Goal: Transaction & Acquisition: Register for event/course

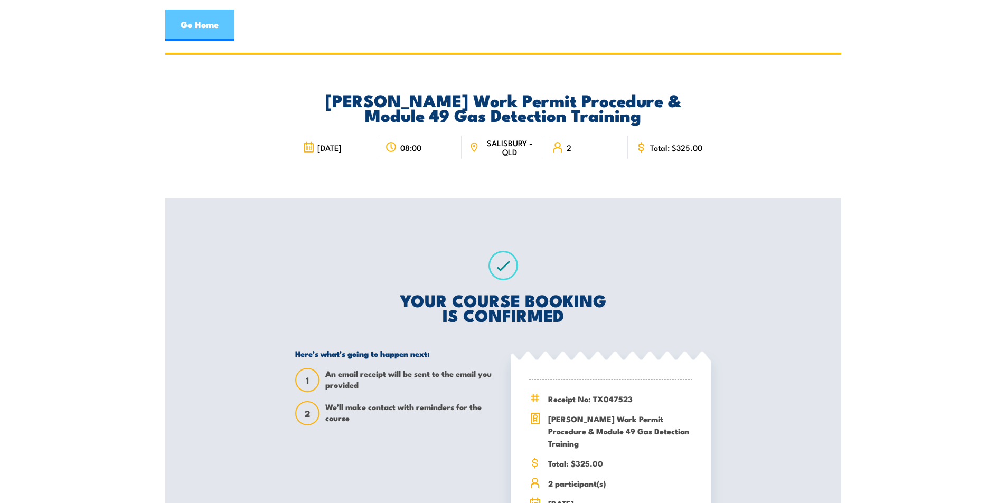
click at [190, 22] on link "Go Home" at bounding box center [199, 26] width 69 height 32
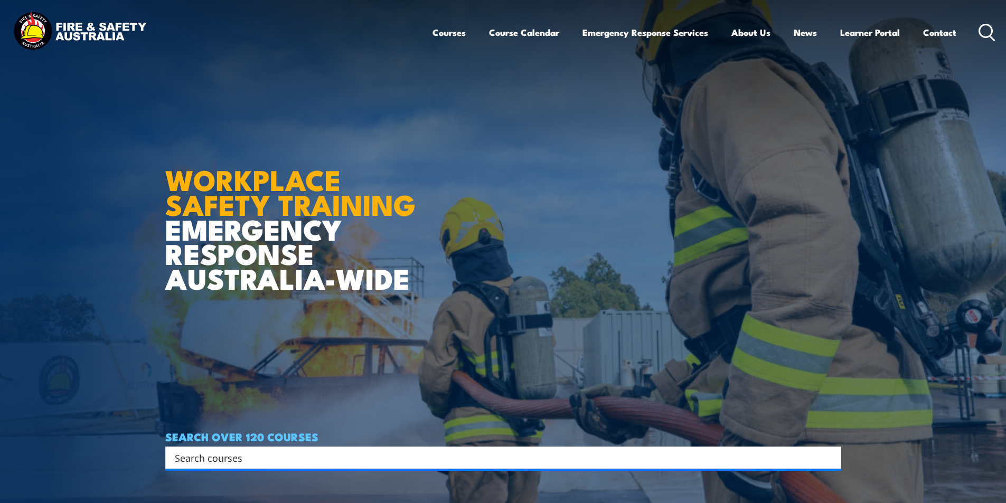
click at [190, 462] on input "Search input" at bounding box center [496, 458] width 643 height 16
type input "swpp\"
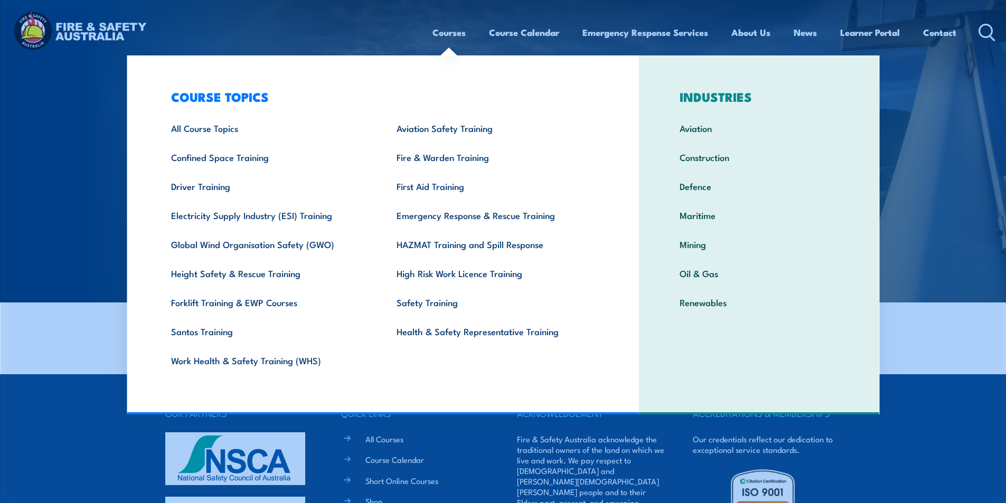
click at [436, 31] on link "Courses" at bounding box center [448, 32] width 33 height 28
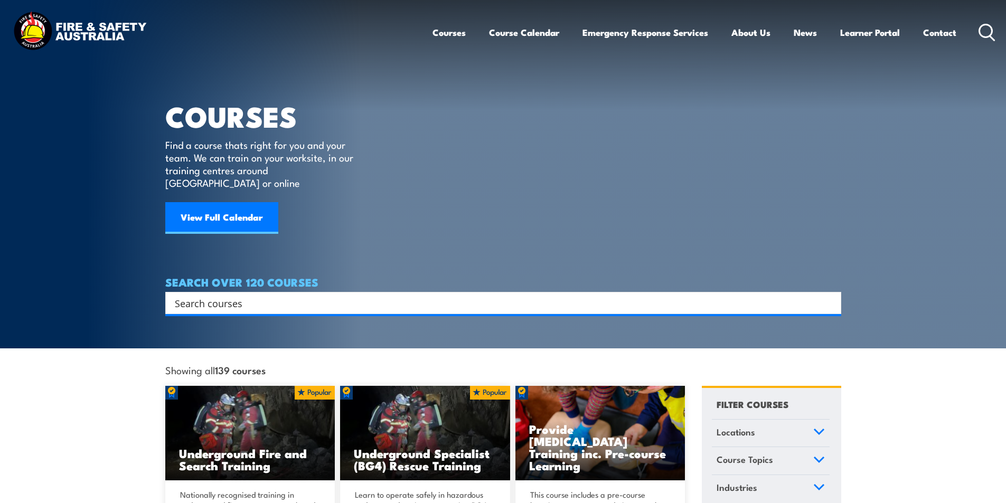
click at [186, 295] on input "Search input" at bounding box center [496, 303] width 643 height 16
type input "swpp"
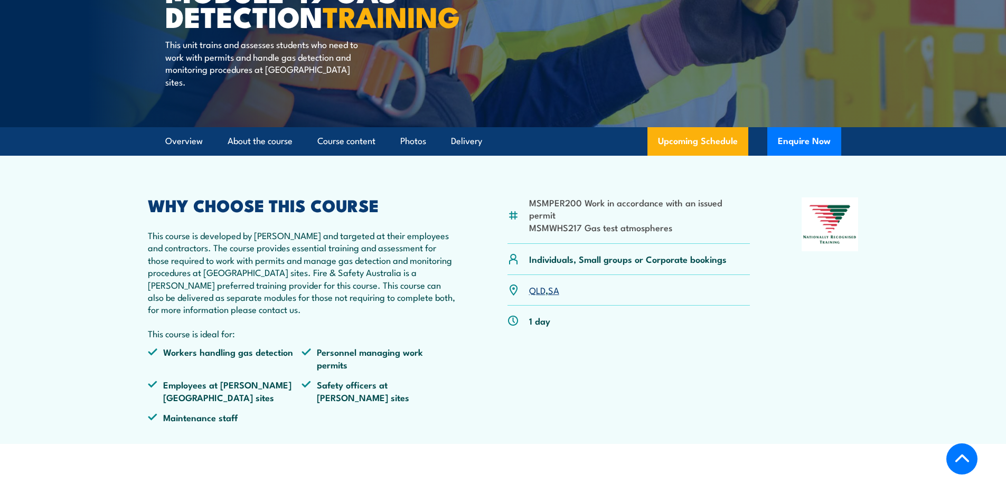
scroll to position [422, 0]
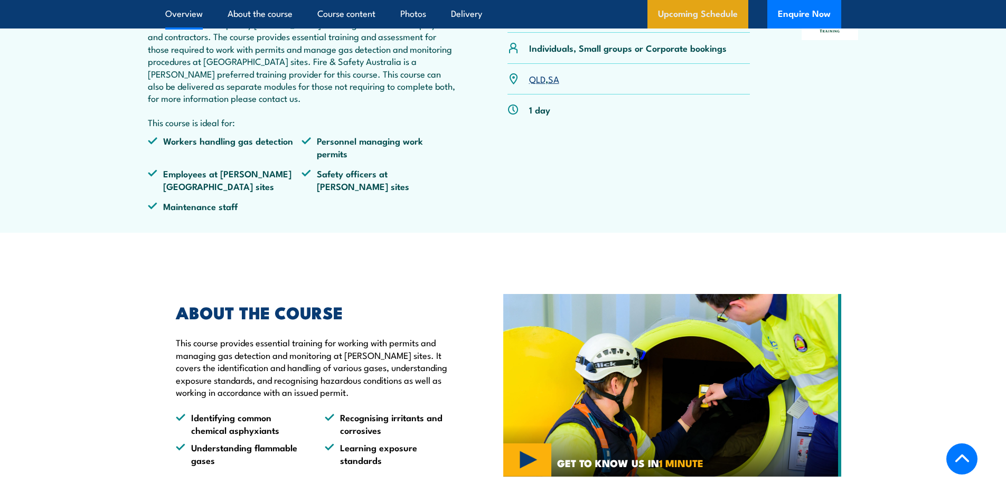
click at [674, 17] on link "Upcoming Schedule" at bounding box center [697, 14] width 101 height 29
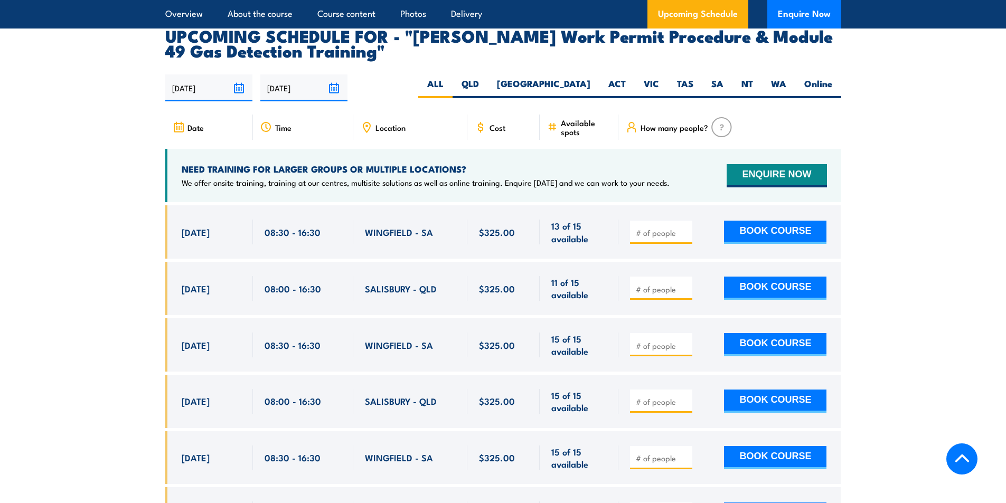
click at [659, 341] on input "number" at bounding box center [662, 346] width 53 height 11
type input "6"
click at [724, 333] on button "BOOK COURSE" at bounding box center [775, 344] width 102 height 23
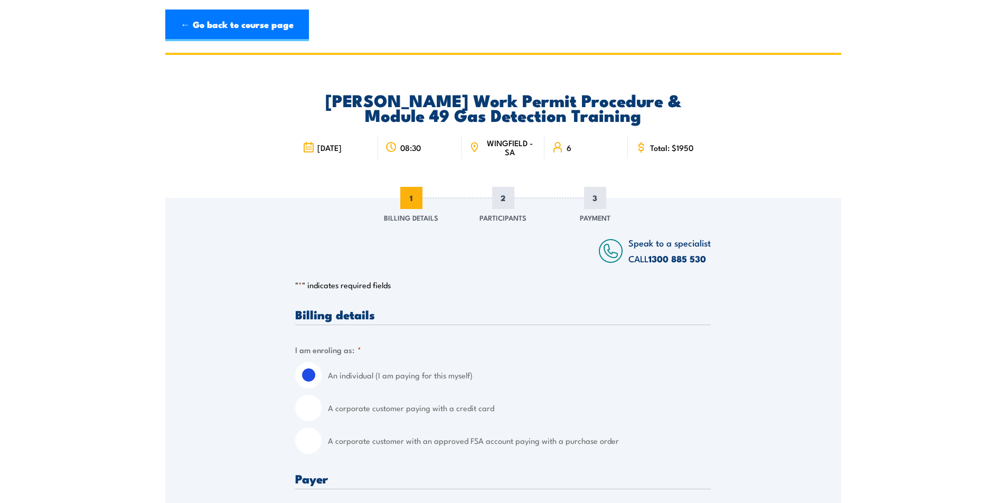
click at [307, 444] on input "A corporate customer with an approved FSA account paying with a purchase order" at bounding box center [308, 441] width 26 height 26
radio input "true"
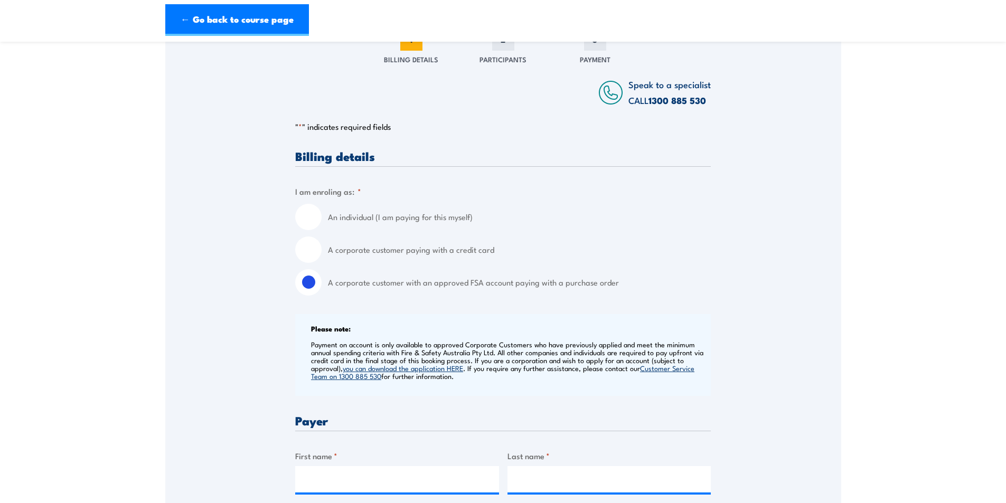
scroll to position [317, 0]
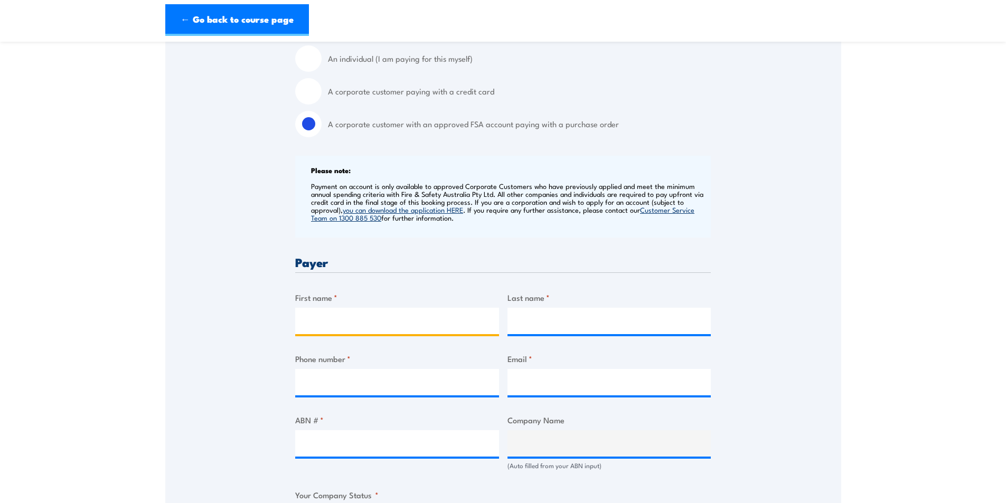
click at [332, 327] on input "First name *" at bounding box center [397, 321] width 204 height 26
type input "Leigh"
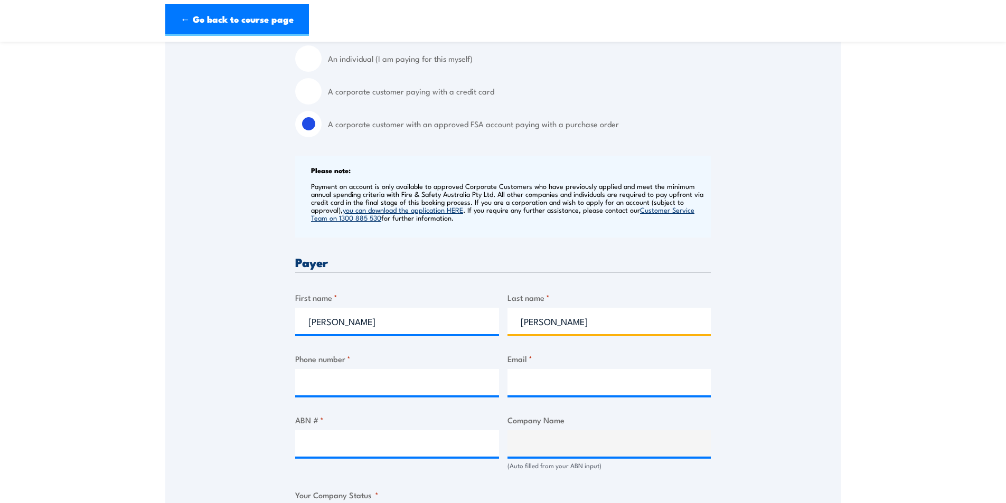
type input "Carter"
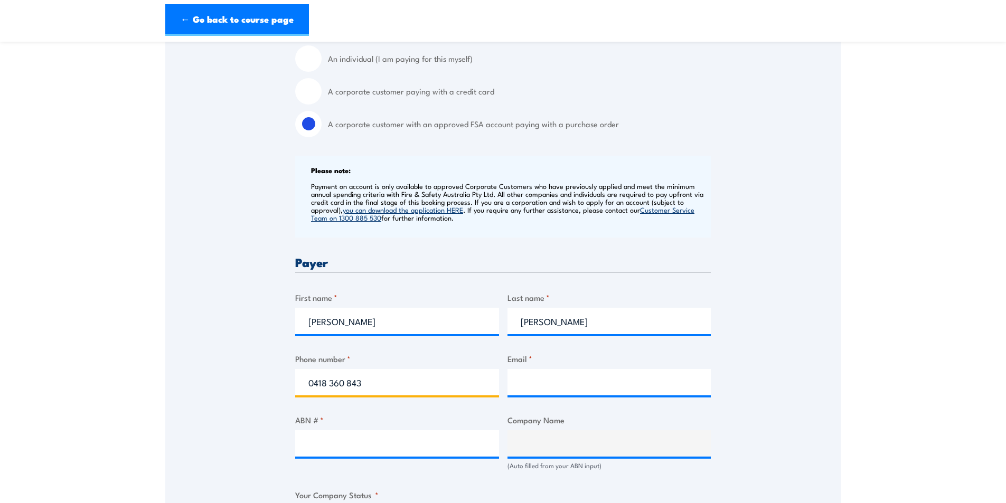
type input "0418 360 843"
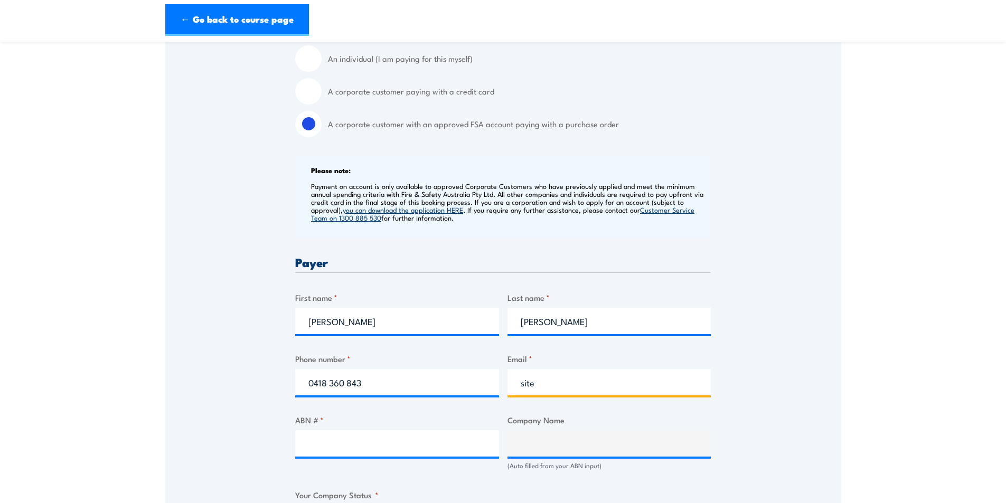
type input "site"
click input "Previous" at bounding box center [0, 0] width 0 height 0
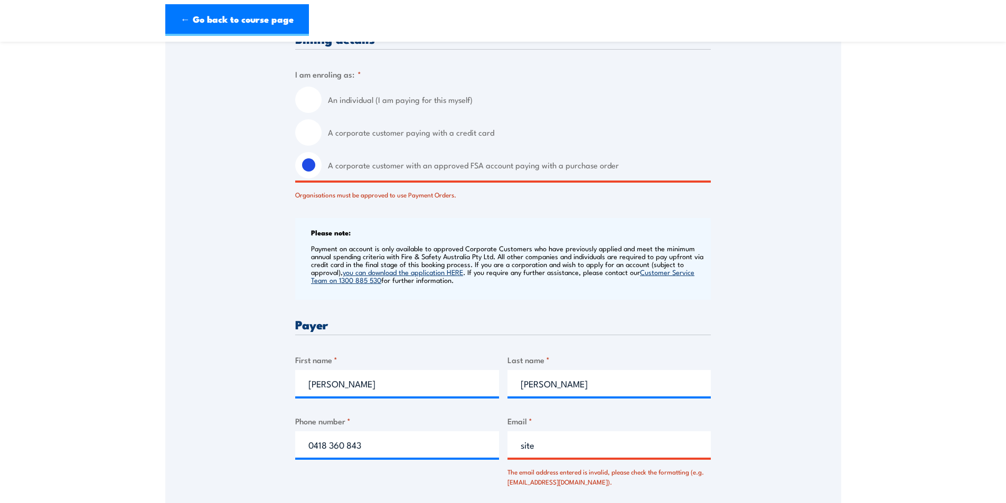
scroll to position [370, 0]
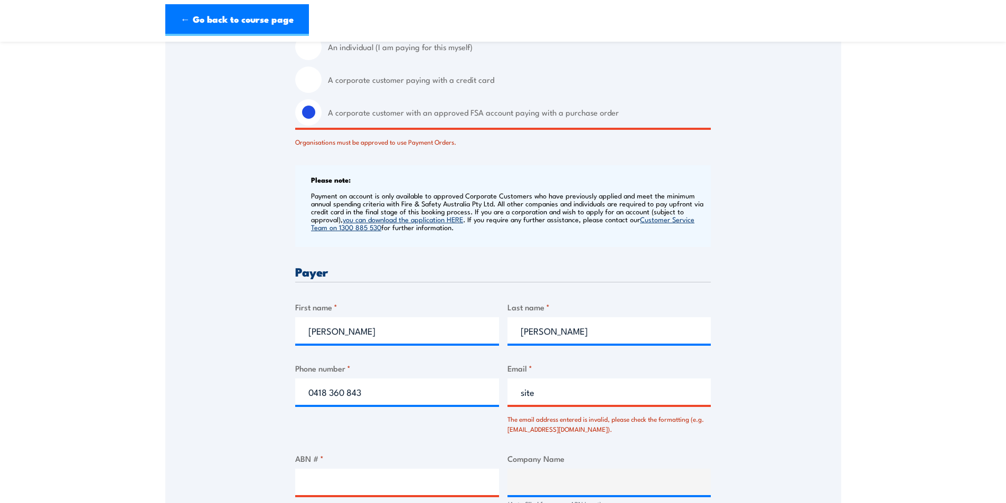
click at [540, 395] on input "site" at bounding box center [609, 392] width 204 height 26
type input "siteadmin@dunnsearthmoving.com"
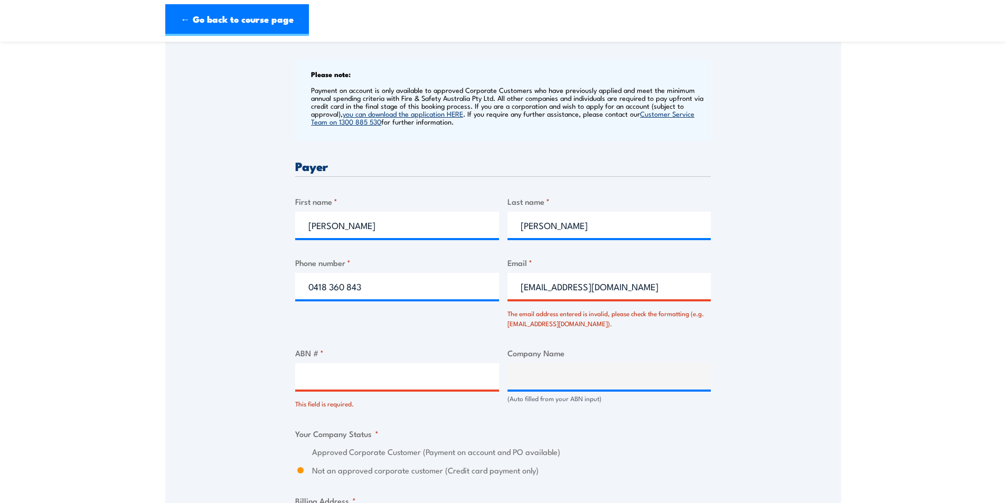
click at [342, 376] on input "ABN # *" at bounding box center [397, 376] width 204 height 26
type input "47112664043"
type input "Dunn's Earthmoving Pty Ltd"
radio input "true"
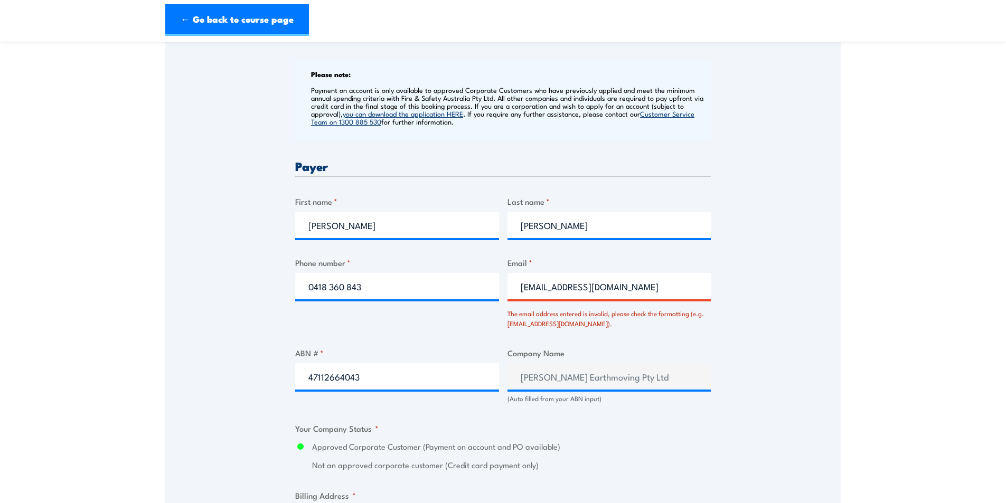
click at [537, 288] on input "siteadmin@dunnsearthmoving.com" at bounding box center [609, 286] width 204 height 26
click at [681, 281] on input "siteadmin@dunnsearthmoving.com" at bounding box center [609, 286] width 204 height 26
click at [374, 471] on div "Billing details I am enroling as: * An individual (I am paying for this myself)…" at bounding box center [503, 486] width 416 height 1225
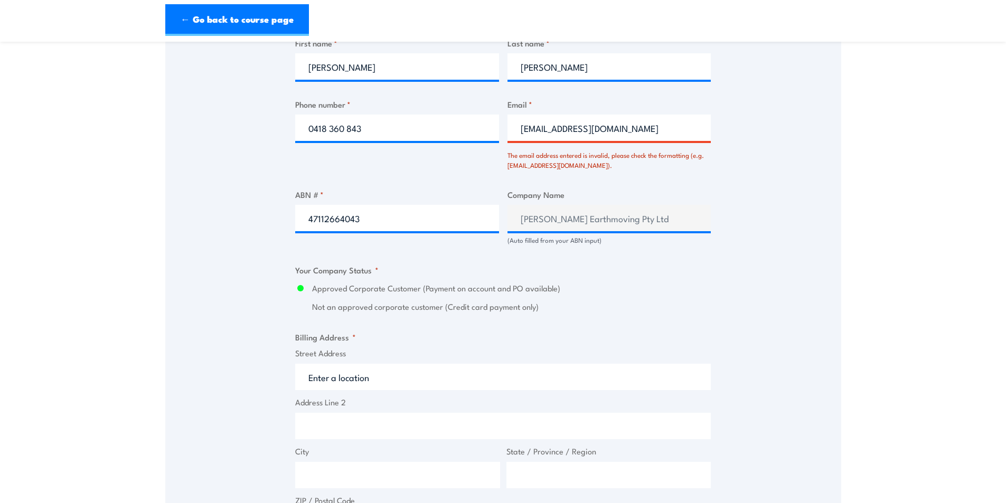
click at [348, 382] on input "Street Address" at bounding box center [503, 377] width 416 height 26
drag, startPoint x: 637, startPoint y: 127, endPoint x: 644, endPoint y: 129, distance: 7.2
click at [638, 127] on input "siteadmin@dunnsearthmoving.com" at bounding box center [609, 128] width 204 height 26
drag, startPoint x: 668, startPoint y: 129, endPoint x: 463, endPoint y: 137, distance: 205.5
click at [463, 137] on div "Billing details I am enroling as: * An individual (I am paying for this myself)…" at bounding box center [503, 328] width 416 height 1225
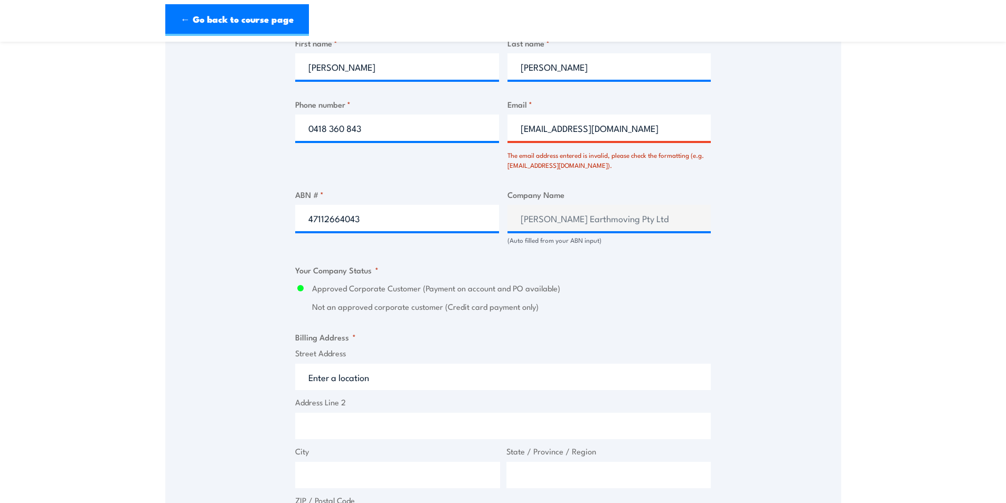
click at [658, 128] on input "siteadmin@dunnsearthmoving.com" at bounding box center [609, 128] width 204 height 26
drag, startPoint x: 659, startPoint y: 135, endPoint x: 494, endPoint y: 128, distance: 165.4
click at [494, 128] on div "Billing details I am enroling as: * An individual (I am paying for this myself)…" at bounding box center [503, 328] width 416 height 1225
type input "siteadmin@dunnsearthmoving.com"
click at [331, 372] on input "Street Address" at bounding box center [503, 377] width 416 height 26
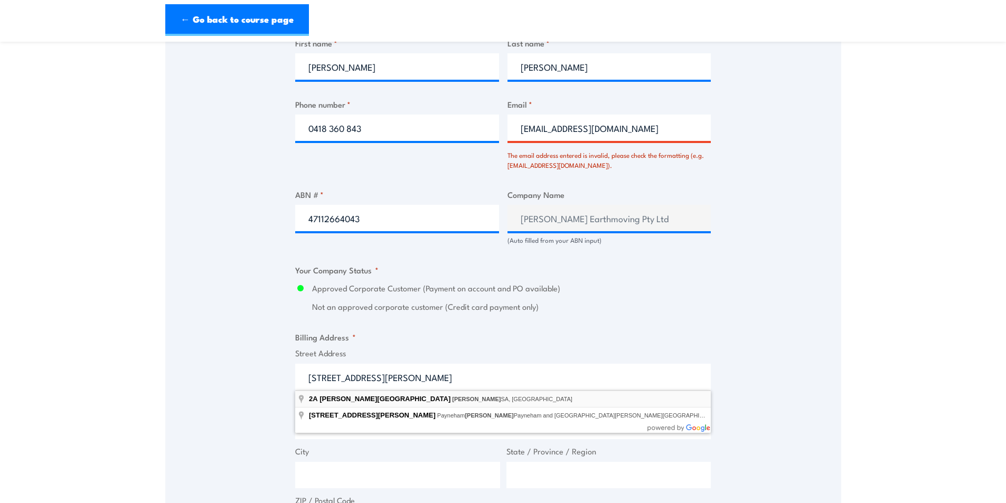
type input "2A Charles Street, Norwood SA, Australia"
type input "2A Charles St"
type input "Norwood"
type input "[GEOGRAPHIC_DATA]"
type input "5067"
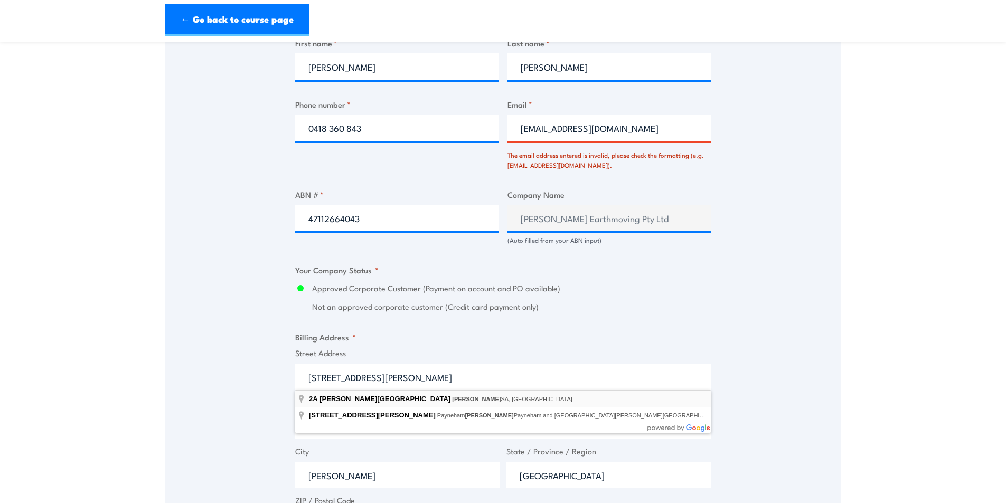
select select "Australia"
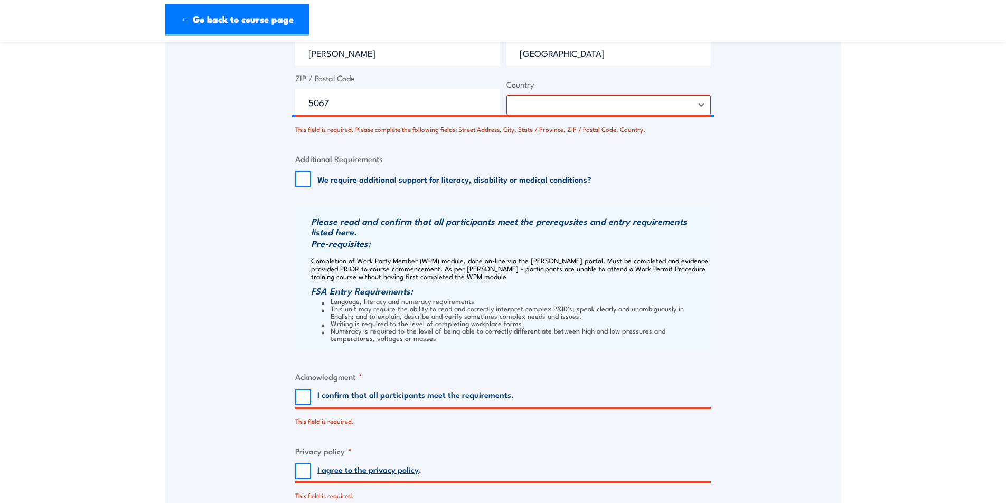
scroll to position [1109, 0]
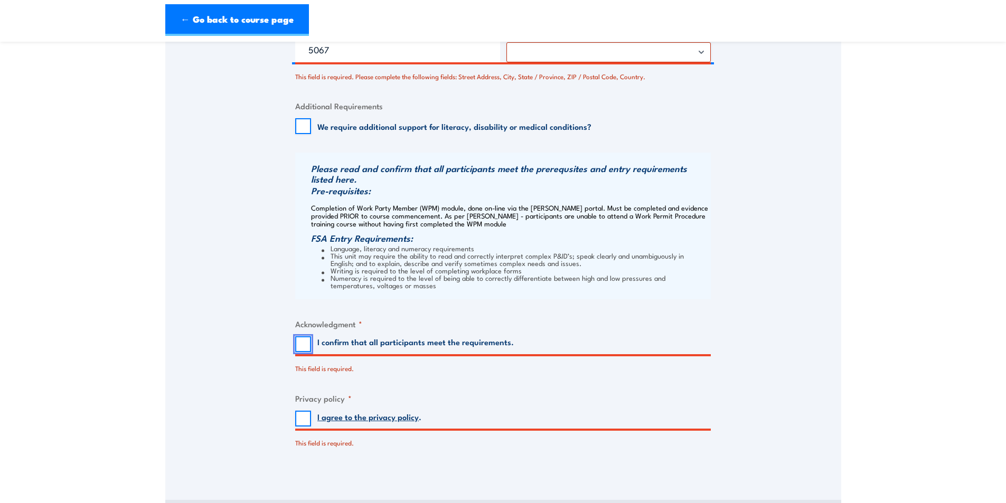
click at [303, 344] on input "I confirm that all participants meet the requirements." at bounding box center [303, 344] width 16 height 16
checkbox input "true"
click at [302, 421] on input "I agree to the privacy policy ." at bounding box center [303, 419] width 16 height 16
checkbox input "true"
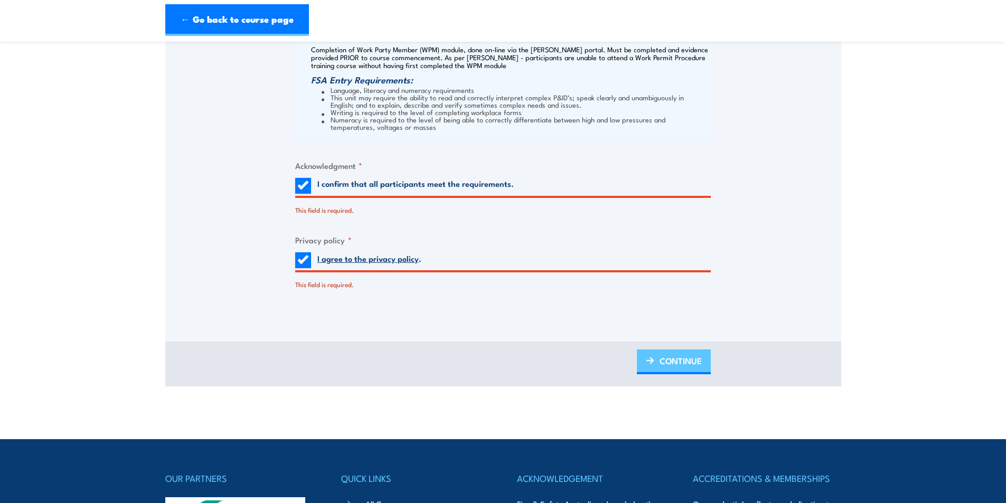
click at [680, 366] on span "CONTINUE" at bounding box center [680, 361] width 42 height 28
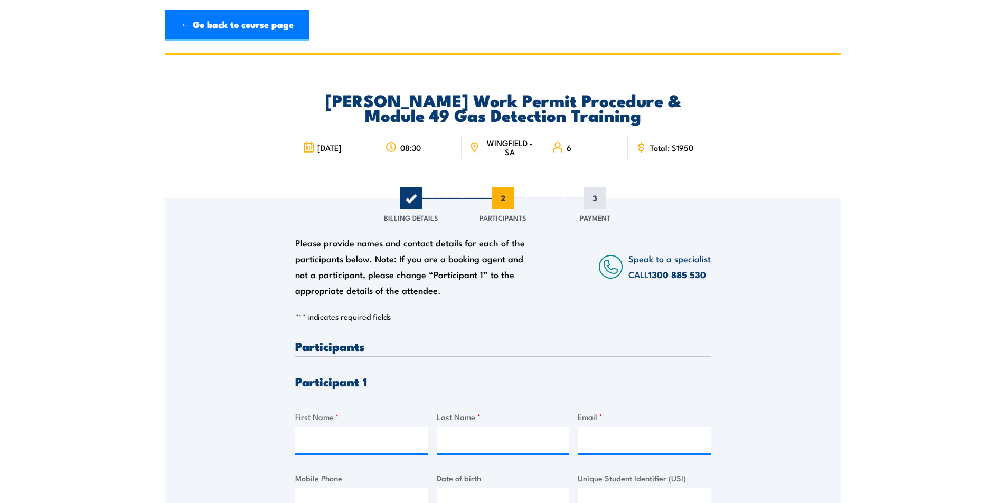
scroll to position [0, 0]
click at [312, 442] on input "First Name *" at bounding box center [361, 440] width 133 height 26
click at [369, 436] on input "Patrick Byrnes" at bounding box center [361, 440] width 133 height 26
type input "Patrick"
type input "Byrnes"
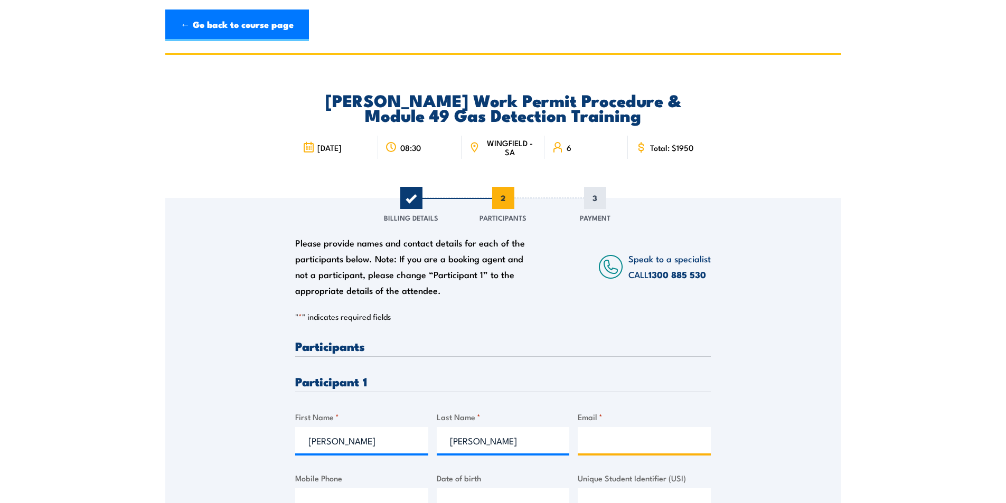
click at [602, 447] on input "Email *" at bounding box center [644, 440] width 133 height 26
paste input "patandnelly@gmail.com"
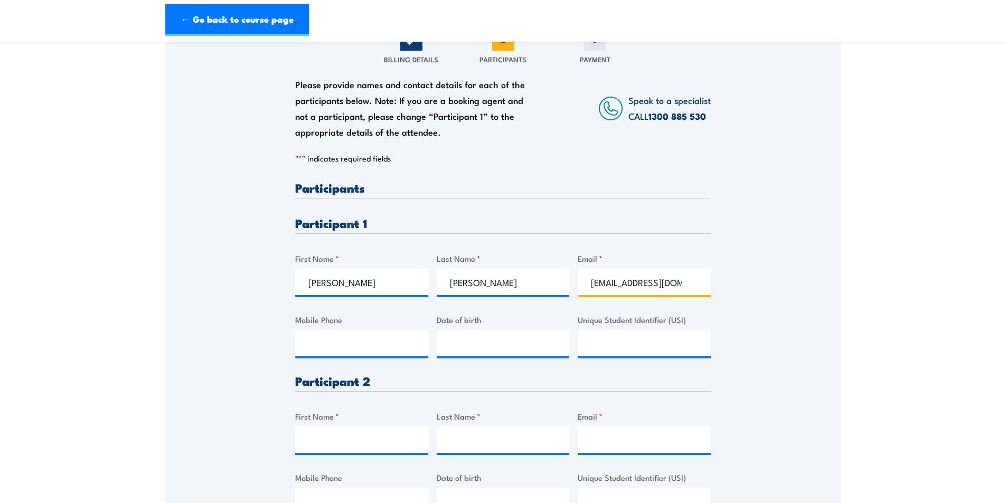
type input "patandnelly@gmail.com"
click at [322, 346] on input "Mobile Phone" at bounding box center [361, 343] width 133 height 26
type input "0418360843"
click at [472, 346] on input "__/__/____" at bounding box center [503, 343] width 133 height 26
type input "13/02/1970"
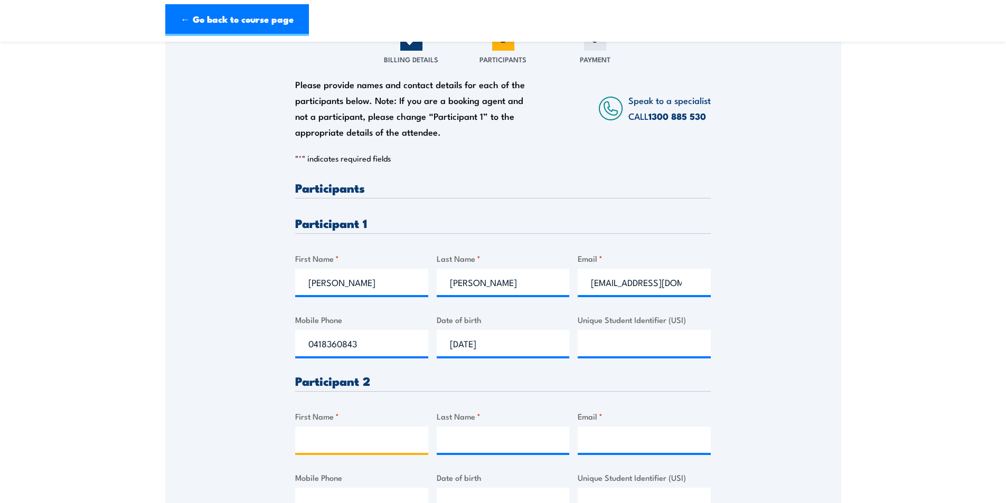
click at [341, 443] on input "First Name *" at bounding box center [361, 440] width 133 height 26
type input "David"
type input "Byrnes"
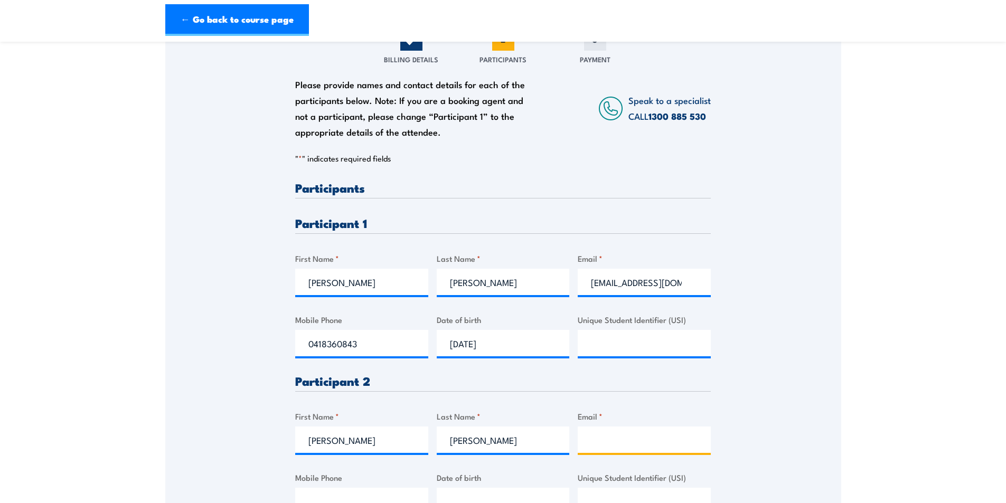
drag, startPoint x: 604, startPoint y: 439, endPoint x: 618, endPoint y: 439, distance: 13.7
click at [604, 439] on input "Email *" at bounding box center [644, 440] width 133 height 26
paste input "dmb338@outlook.com"
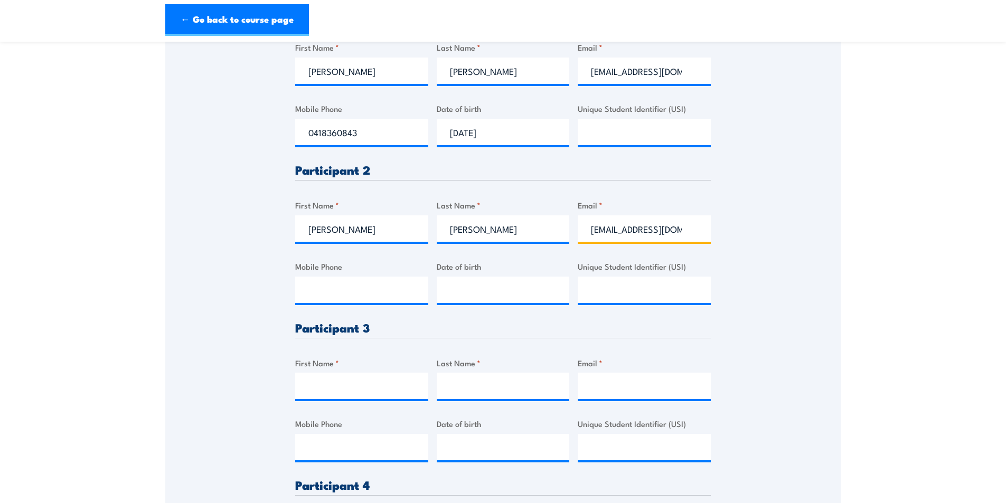
type input "dmb338@outlook.com"
click at [325, 288] on input "Mobile Phone" at bounding box center [361, 290] width 133 height 26
type input "0418360843"
click at [475, 292] on input "__/__/____" at bounding box center [503, 290] width 133 height 26
type input "16/09/1967"
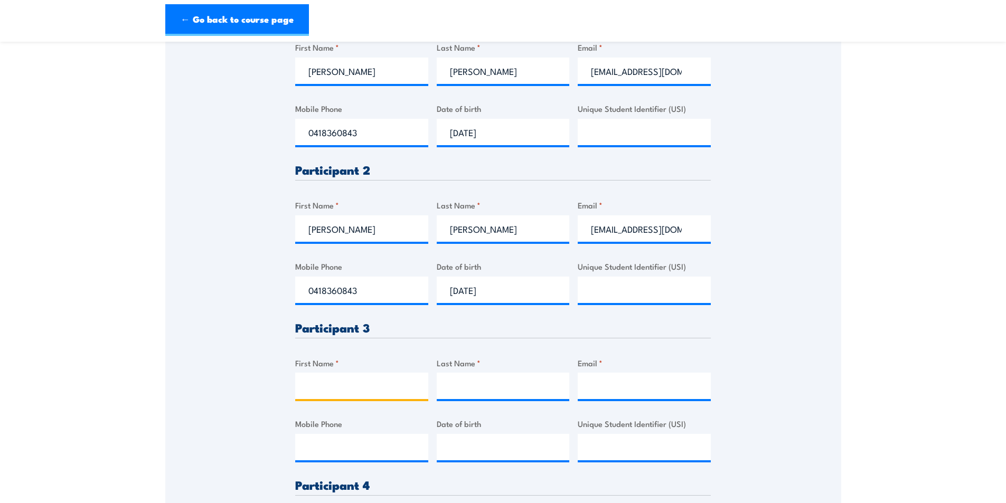
click at [353, 394] on input "First Name *" at bounding box center [361, 386] width 133 height 26
type input "James Scriven"
type input "Scriven"
click at [372, 384] on input "James Scriven" at bounding box center [361, 386] width 133 height 26
type input "James"
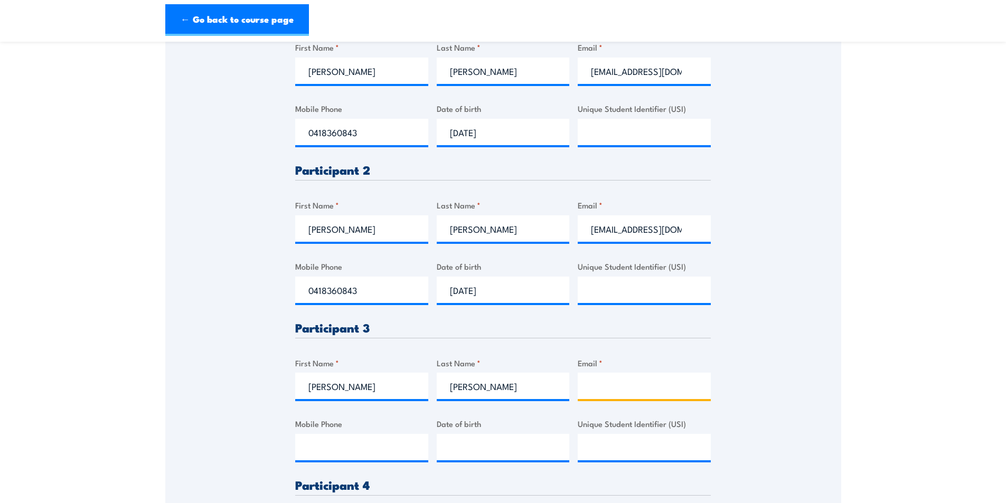
click at [588, 391] on input "Email *" at bounding box center [644, 386] width 133 height 26
paste input "rangerscriven4@gmail.com"
type input "rangerscriven4@gmail.com"
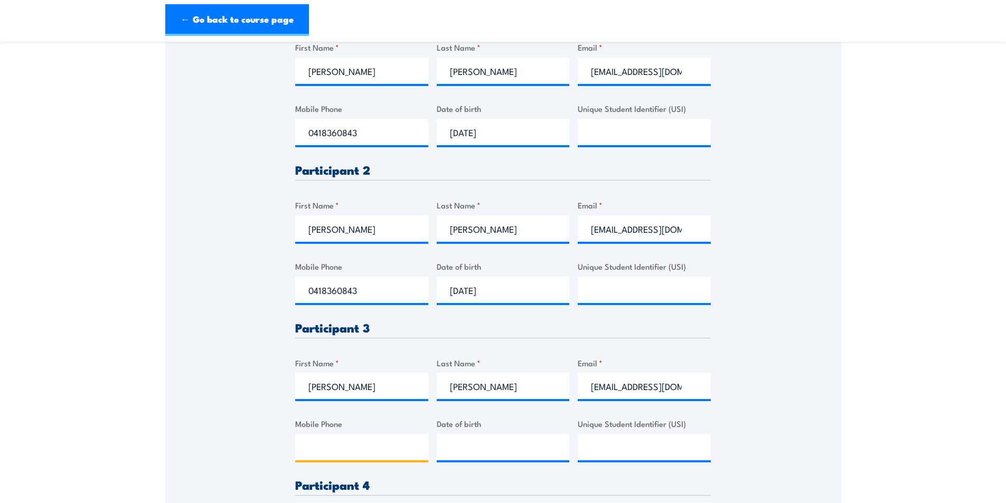
click at [357, 451] on input "Mobile Phone" at bounding box center [361, 447] width 133 height 26
click at [314, 443] on input "Mobile Phone" at bounding box center [361, 447] width 133 height 26
type input "0418360843"
click at [482, 452] on input "__/__/____" at bounding box center [503, 447] width 133 height 26
type input "09/09/1986"
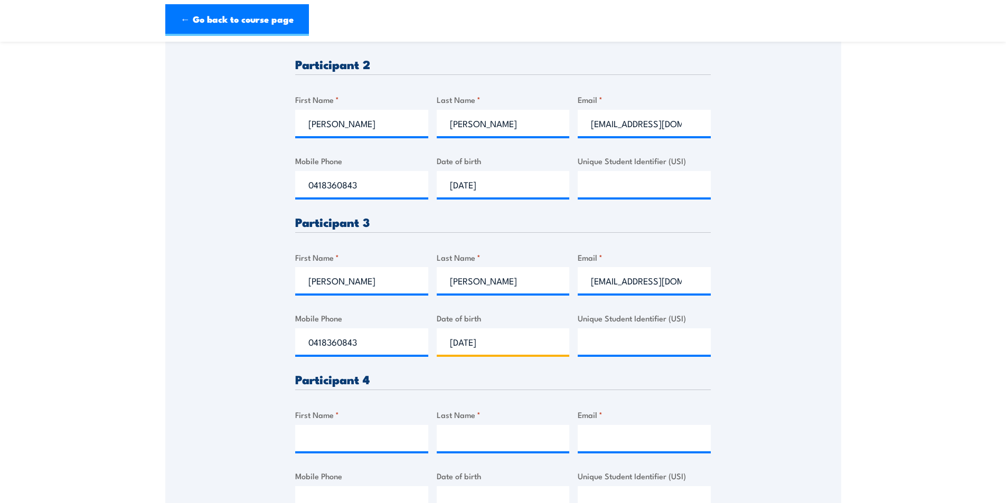
scroll to position [581, 0]
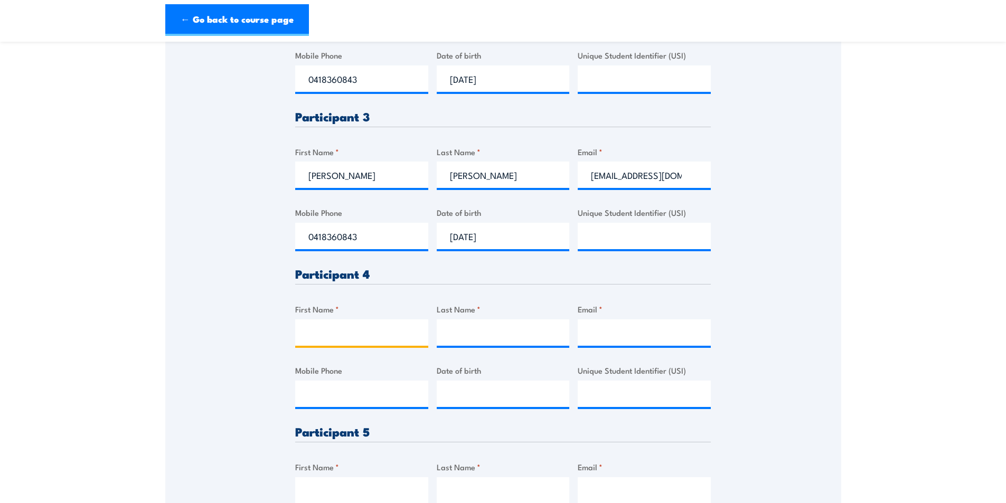
click at [321, 339] on input "First Name *" at bounding box center [361, 332] width 133 height 26
type input "Jake"
type input "Seabrook"
drag, startPoint x: 596, startPoint y: 328, endPoint x: 596, endPoint y: 334, distance: 6.3
click at [596, 328] on input "Email *" at bounding box center [644, 332] width 133 height 26
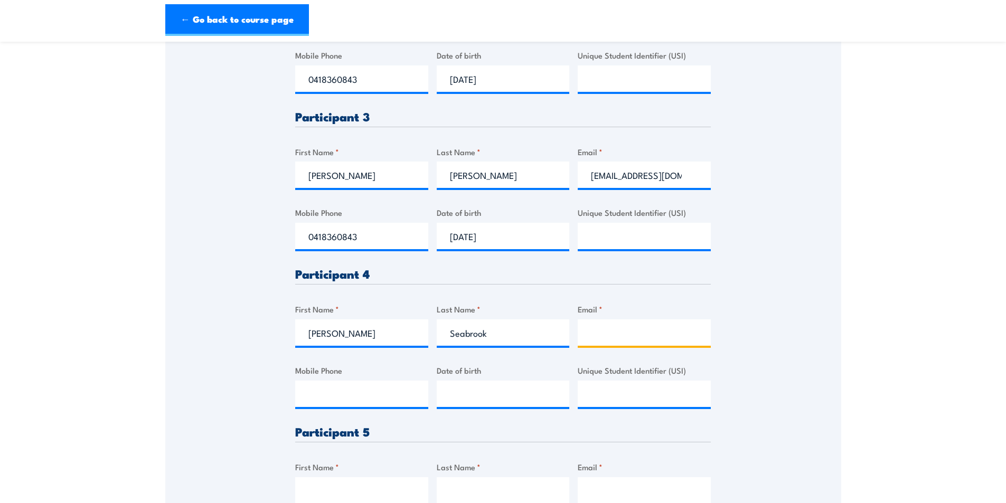
paste input "jakeseabrook@gmail.com"
type input "jakeseabrook@gmail.com"
click at [335, 400] on input "Mobile Phone" at bounding box center [361, 394] width 133 height 26
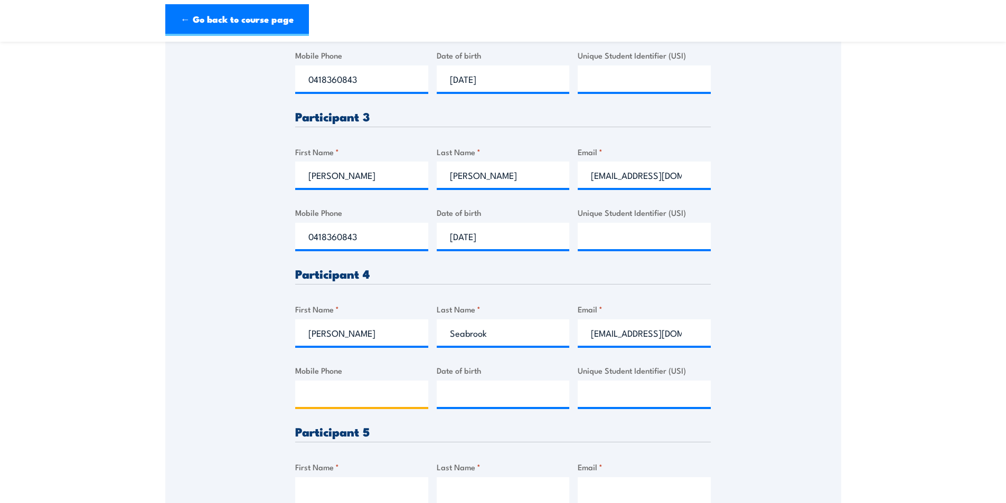
type input "0418360843"
click at [471, 395] on input "__/__/____" at bounding box center [503, 394] width 133 height 26
type input "09/05/1991"
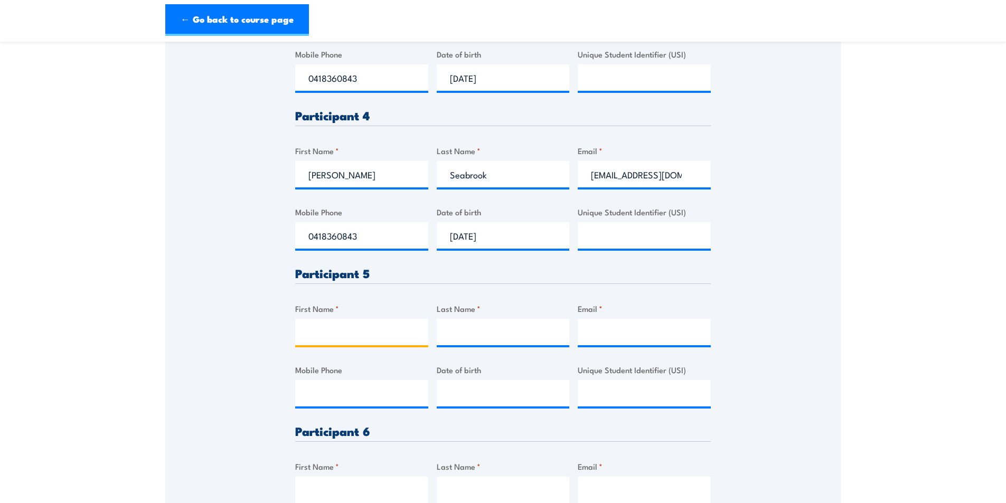
click at [313, 340] on input "First Name *" at bounding box center [361, 332] width 133 height 26
type input "Jone"
type input "Tamanikaiyaro"
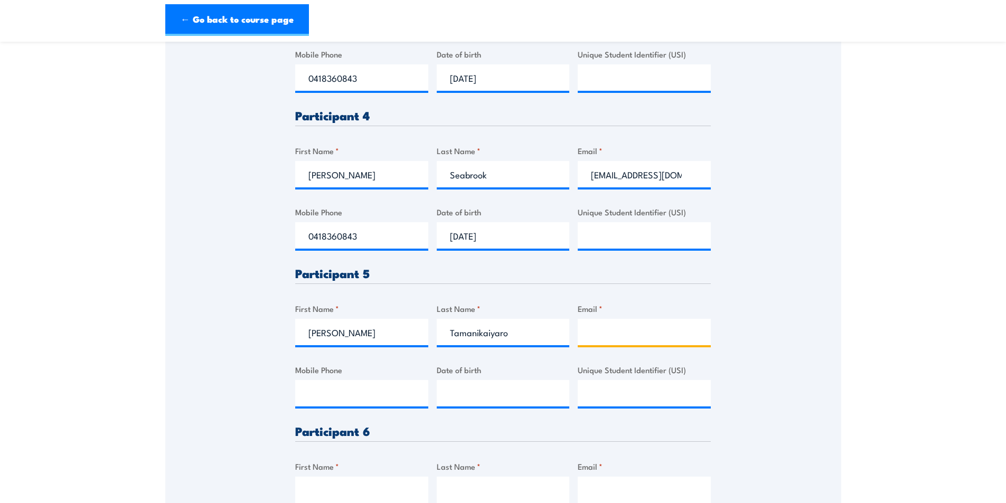
click at [609, 338] on input "Email *" at bounding box center [644, 332] width 133 height 26
paste input "john241083@gmail.com"
type input "john241083@gmail.com"
click at [381, 392] on input "Mobile Phone" at bounding box center [361, 393] width 133 height 26
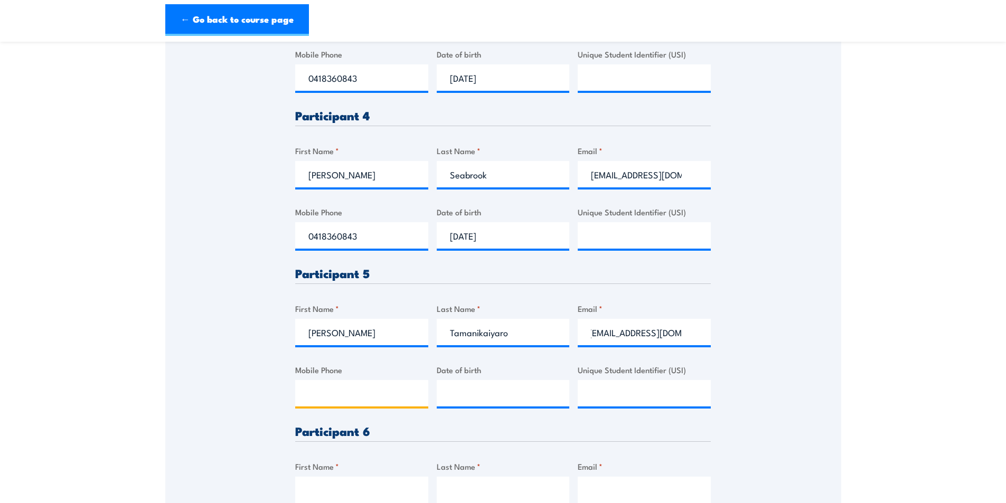
scroll to position [0, 0]
type input "0418360843"
click at [474, 395] on input "__/__/____" at bounding box center [503, 393] width 133 height 26
type input "24/10/1983"
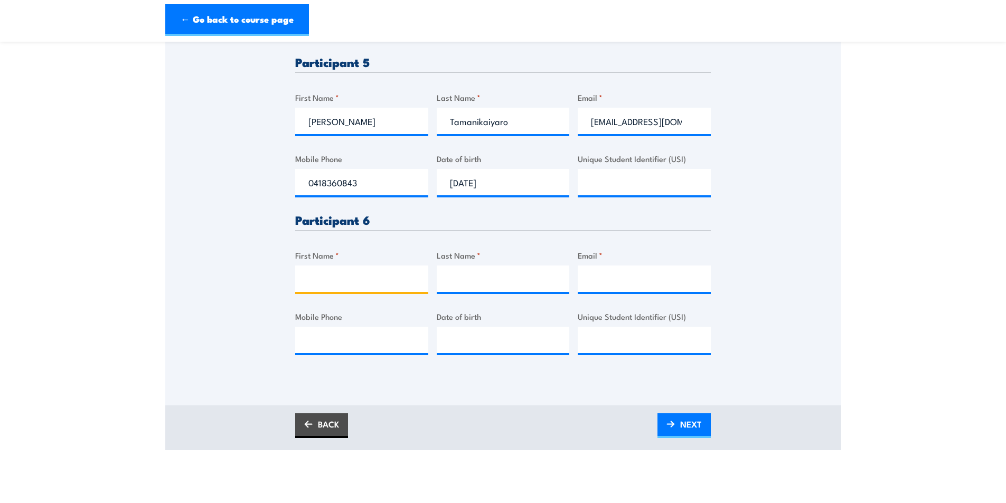
click at [316, 281] on input "First Name *" at bounding box center [361, 279] width 133 height 26
type input "Trent"
type input "Wilson"
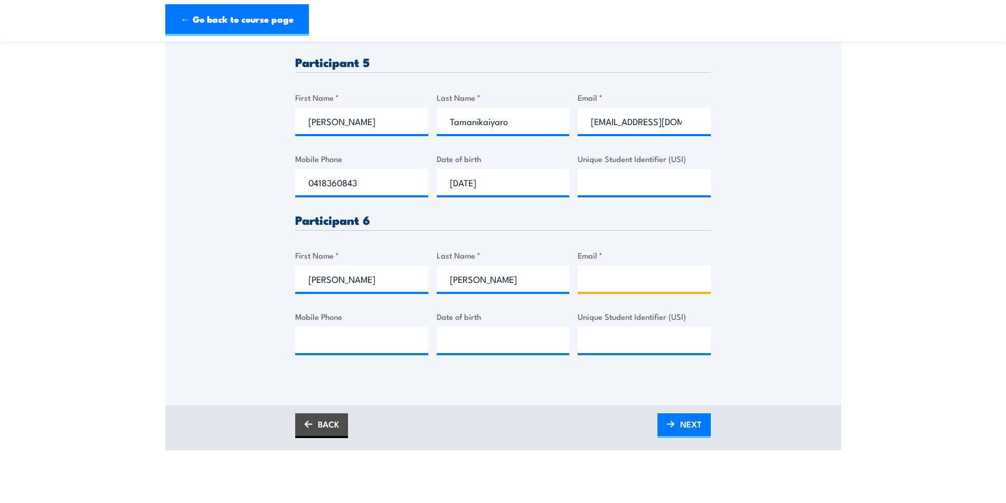
click at [599, 280] on input "Email *" at bounding box center [644, 279] width 133 height 26
paste input "wilsontrent25@gmail.com"
type input "wilsontrent25@gmail.com"
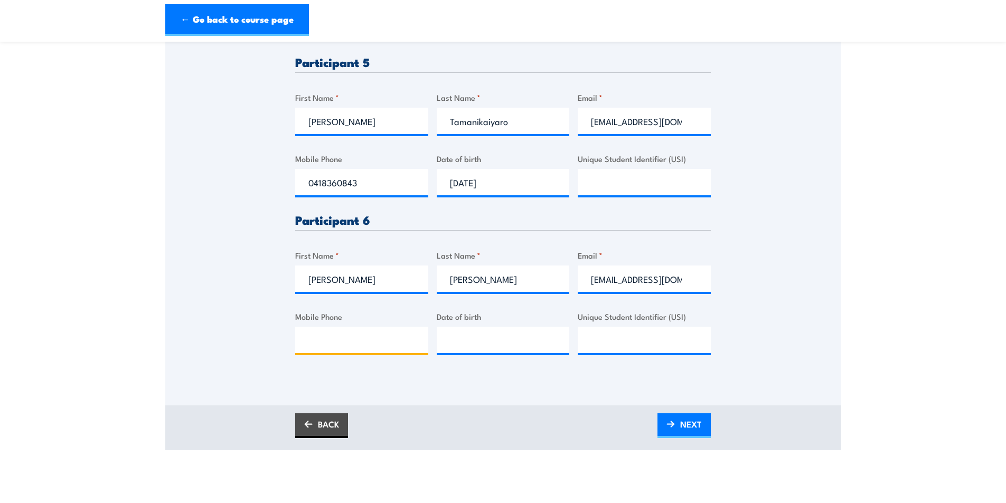
click at [324, 342] on input "Mobile Phone" at bounding box center [361, 340] width 133 height 26
type input "0418360843"
click at [468, 343] on input "__/__/____" at bounding box center [503, 340] width 133 height 26
type input "28/02/1990"
click at [675, 430] on link "NEXT" at bounding box center [683, 425] width 53 height 25
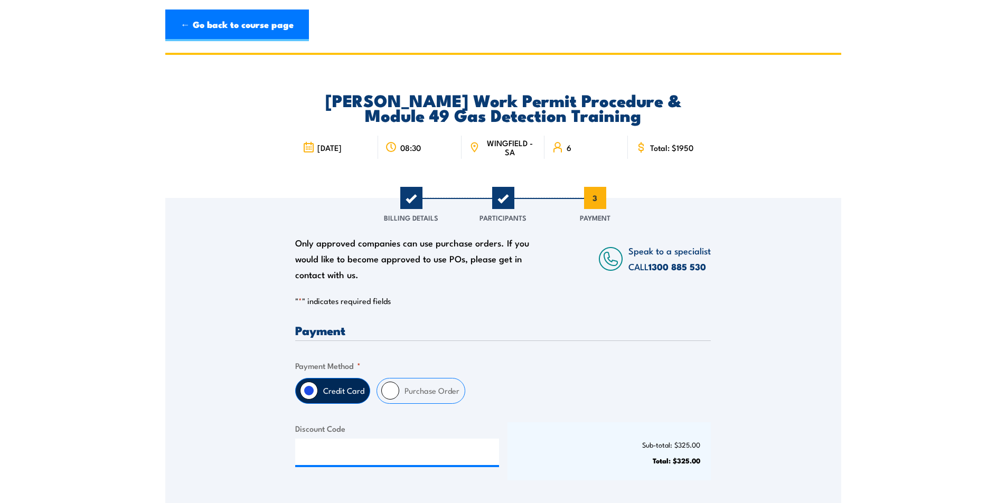
click at [392, 391] on input "Purchase Order" at bounding box center [390, 391] width 18 height 18
radio input "true"
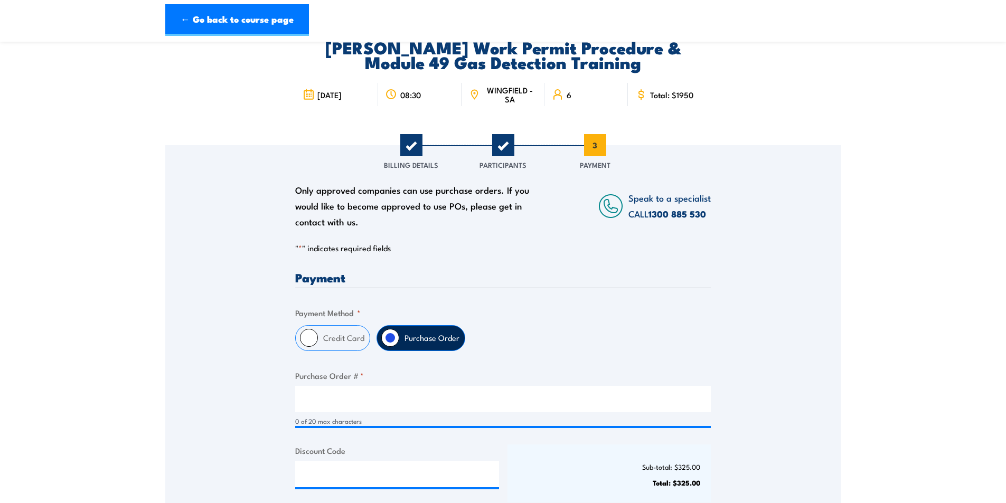
scroll to position [106, 0]
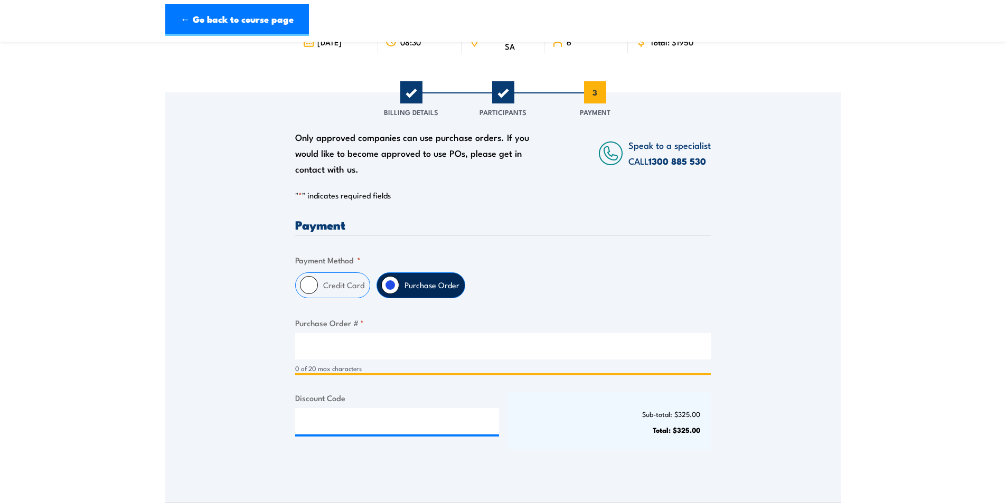
click at [306, 344] on input "Purchase Order # *" at bounding box center [503, 346] width 416 height 26
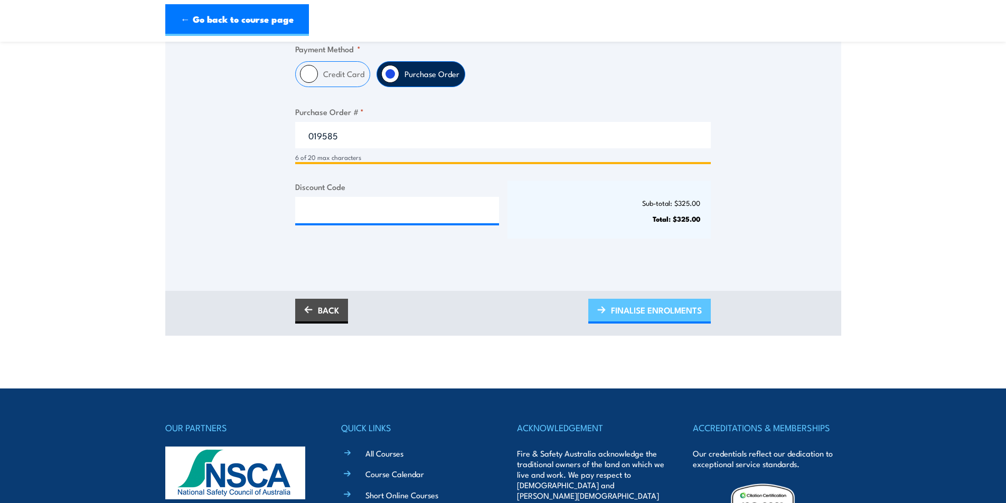
type input "019585"
click at [627, 312] on span "FINALISE ENROLMENTS" at bounding box center [656, 310] width 91 height 28
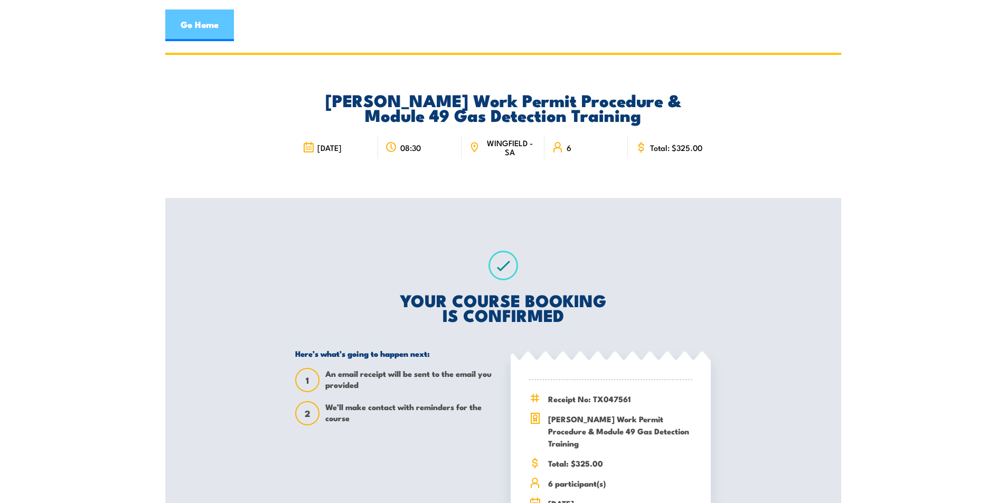
click at [194, 23] on link "Go Home" at bounding box center [199, 26] width 69 height 32
